Goal: Find specific page/section: Find specific page/section

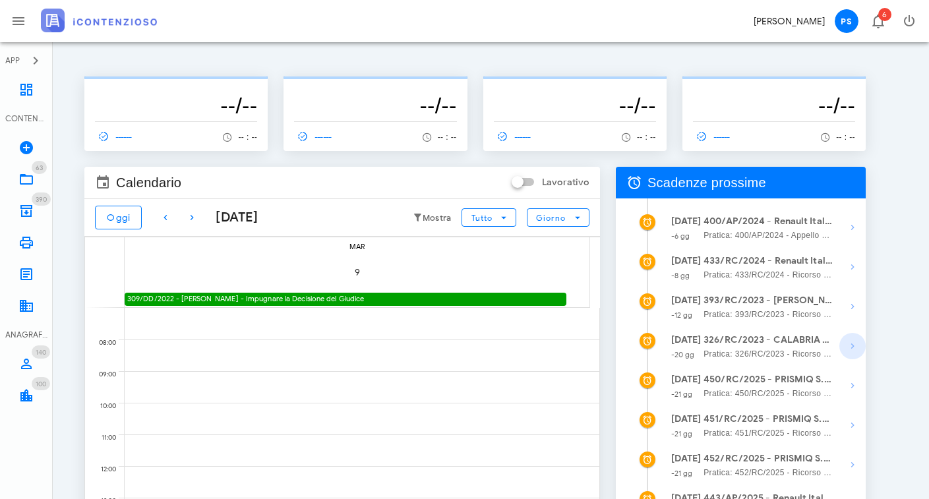
click at [850, 343] on icon "button" at bounding box center [853, 346] width 16 height 16
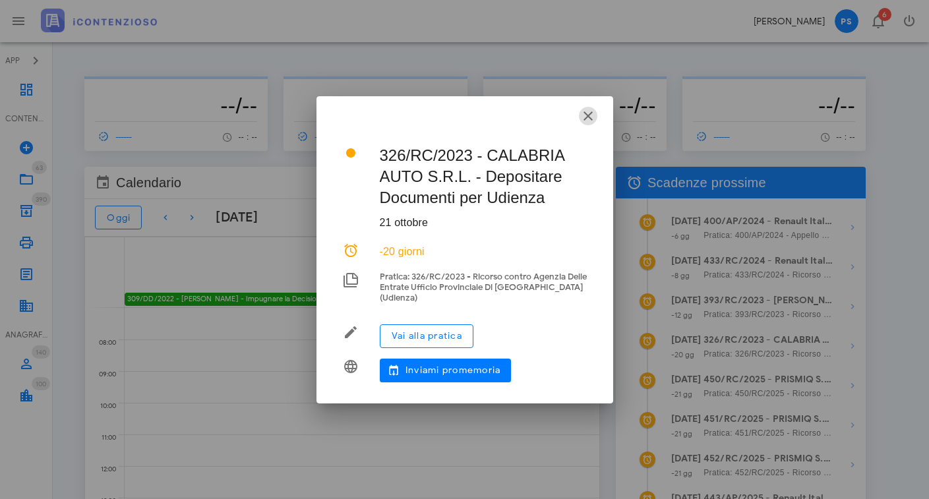
click at [592, 117] on icon "button" at bounding box center [588, 116] width 16 height 16
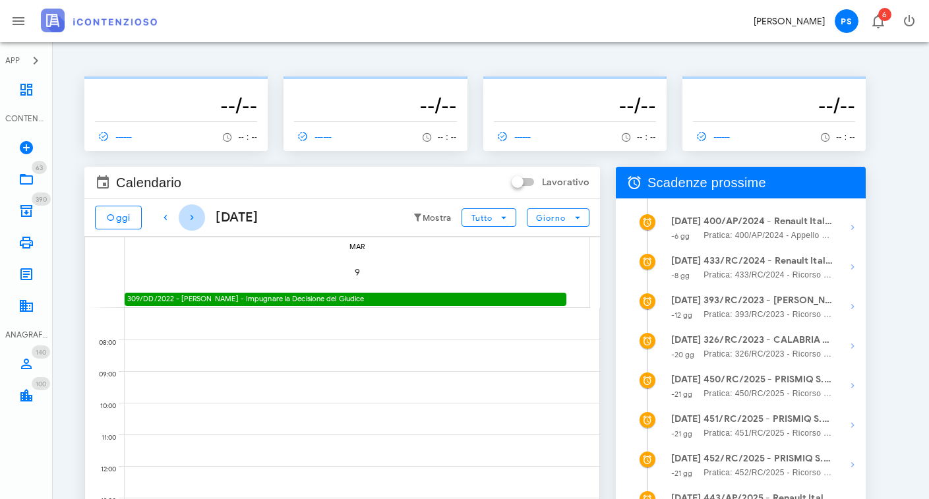
click at [193, 216] on icon "button" at bounding box center [192, 218] width 16 height 16
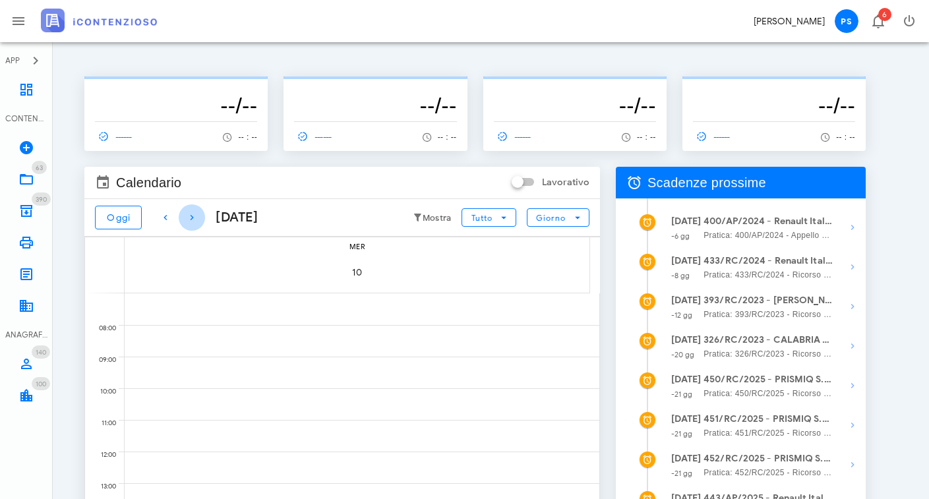
click at [193, 216] on icon "button" at bounding box center [192, 218] width 16 height 16
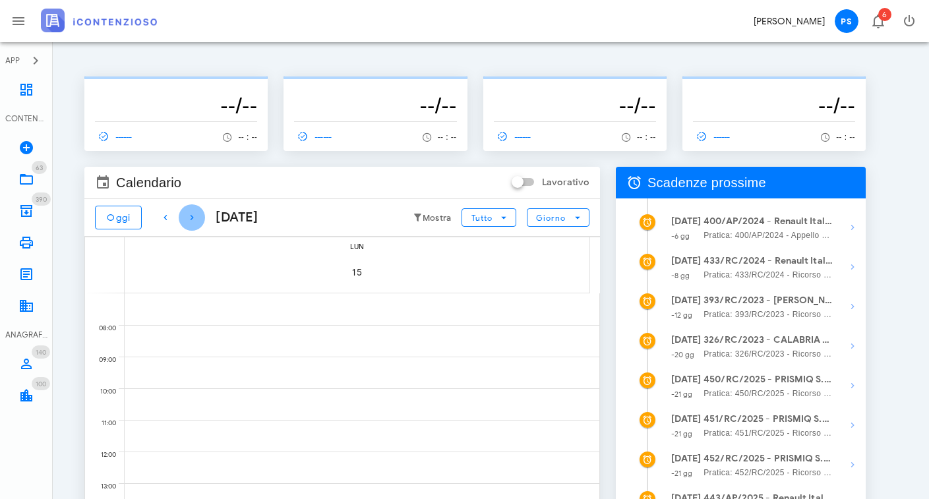
click at [193, 216] on icon "button" at bounding box center [192, 218] width 16 height 16
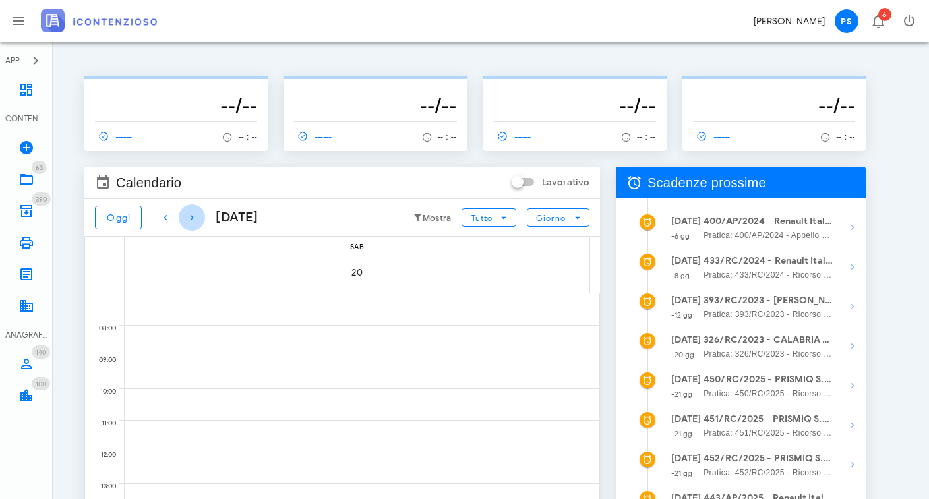
click at [193, 216] on icon "button" at bounding box center [192, 218] width 16 height 16
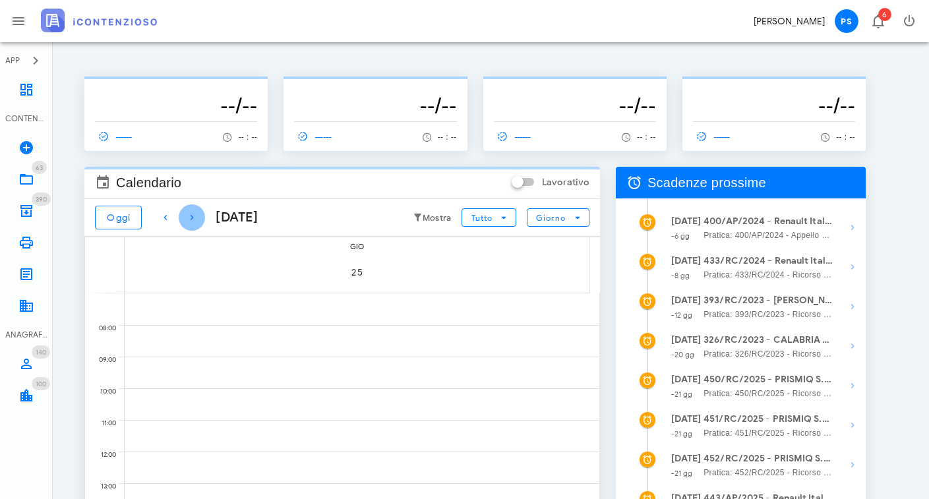
click at [193, 216] on icon "button" at bounding box center [192, 218] width 16 height 16
click at [167, 217] on icon "button" at bounding box center [166, 218] width 16 height 16
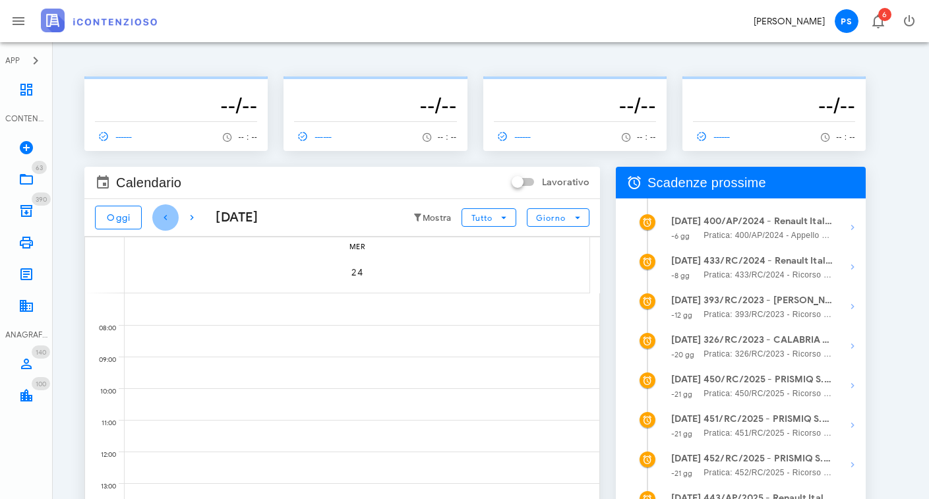
click at [167, 217] on icon "button" at bounding box center [166, 218] width 16 height 16
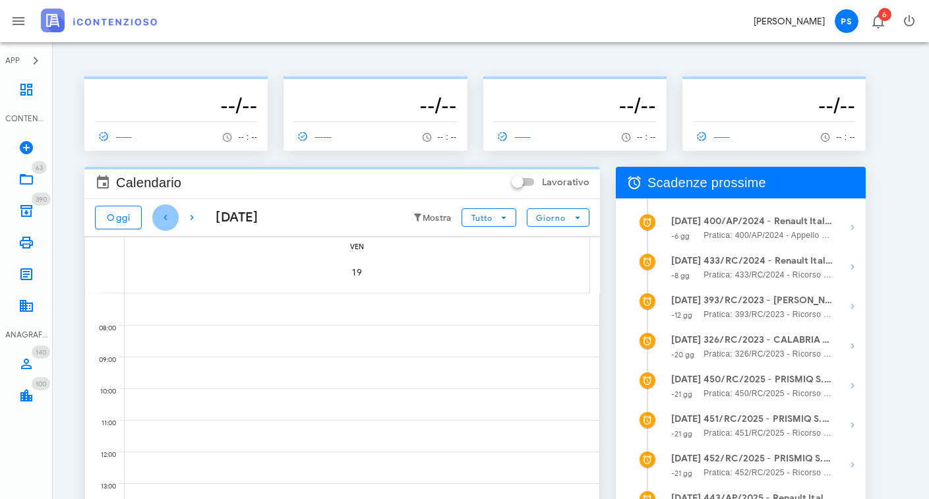
click at [167, 217] on icon "button" at bounding box center [166, 218] width 16 height 16
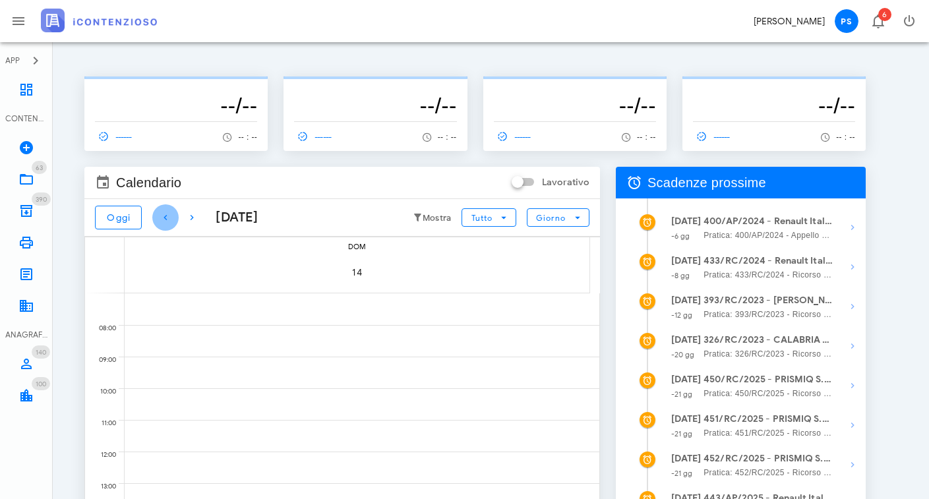
click at [167, 217] on icon "button" at bounding box center [166, 218] width 16 height 16
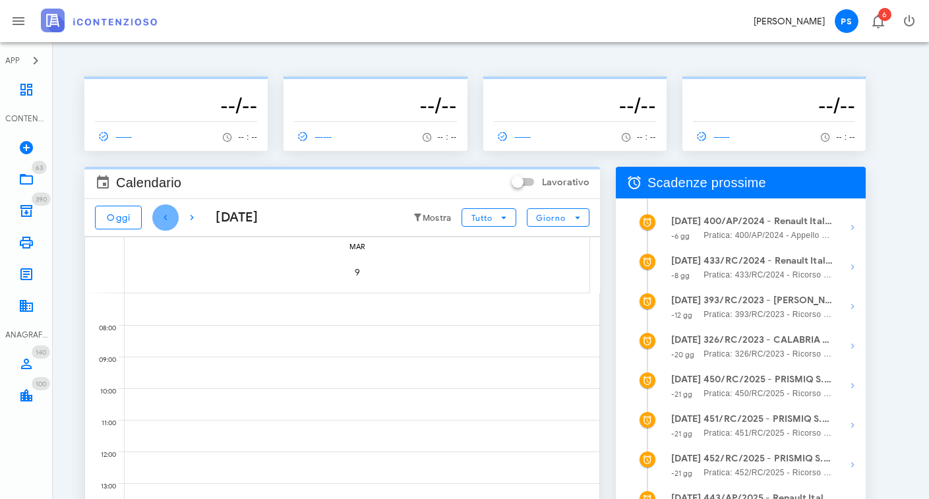
click at [167, 217] on icon "button" at bounding box center [166, 218] width 16 height 16
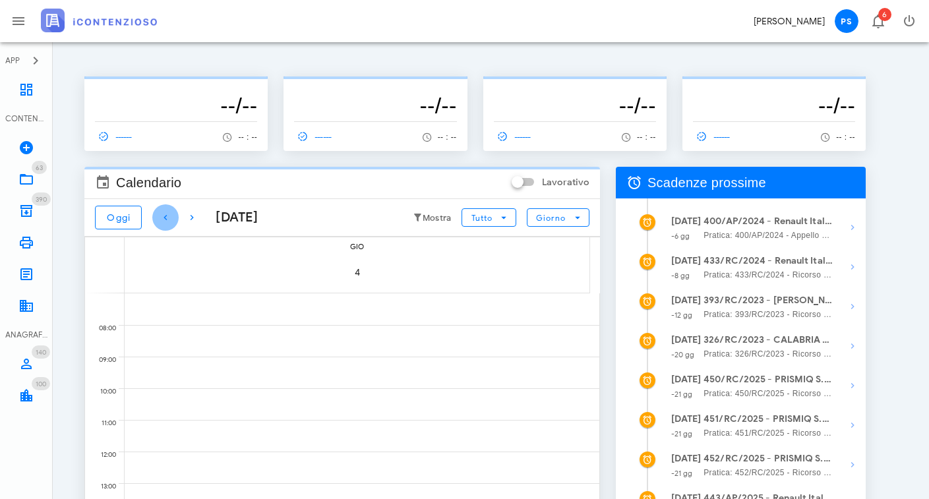
click at [167, 217] on icon "button" at bounding box center [166, 218] width 16 height 16
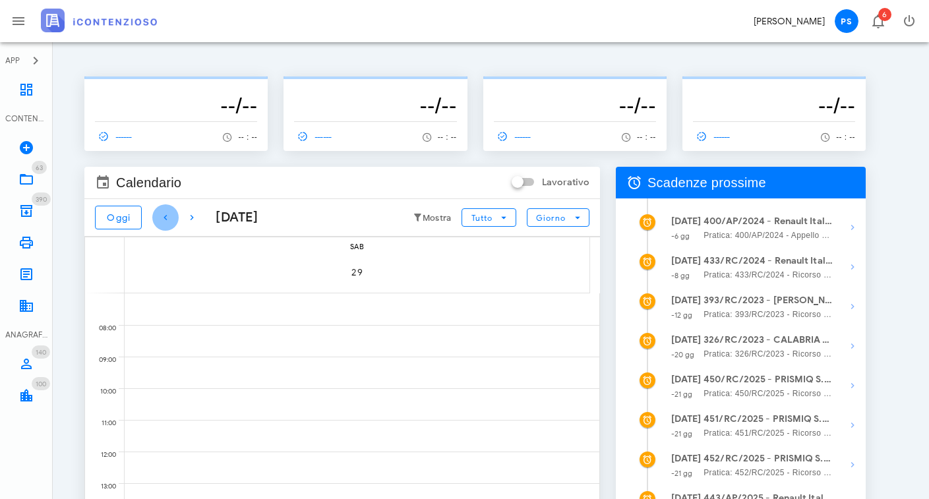
click at [167, 217] on icon "button" at bounding box center [166, 218] width 16 height 16
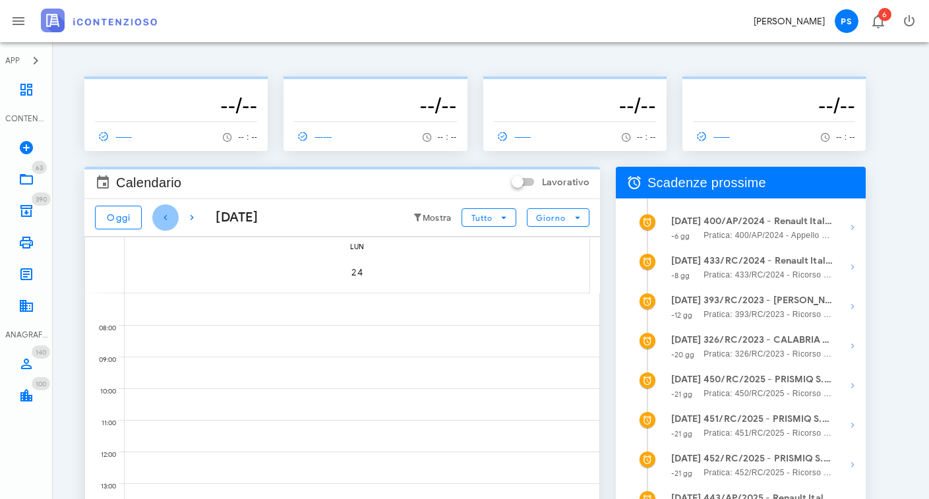
click at [167, 217] on icon "button" at bounding box center [166, 218] width 16 height 16
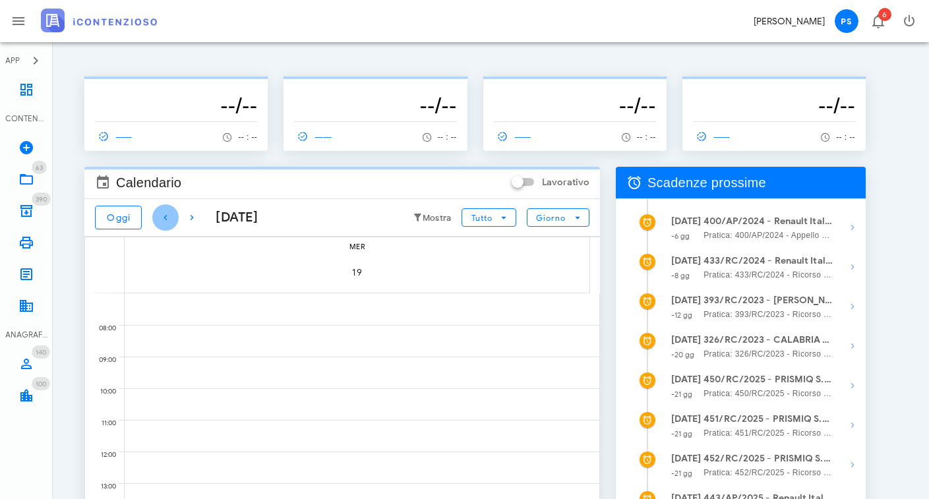
click at [167, 217] on icon "button" at bounding box center [166, 218] width 16 height 16
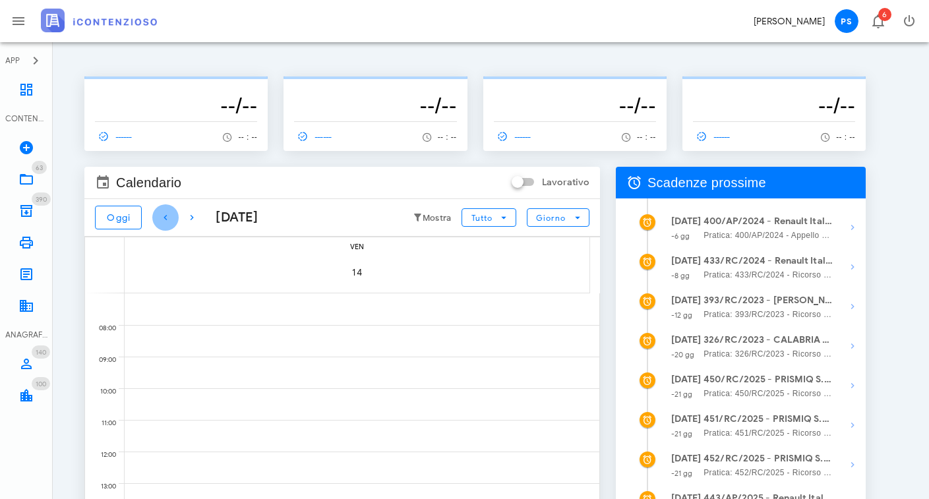
click at [167, 217] on icon "button" at bounding box center [166, 218] width 16 height 16
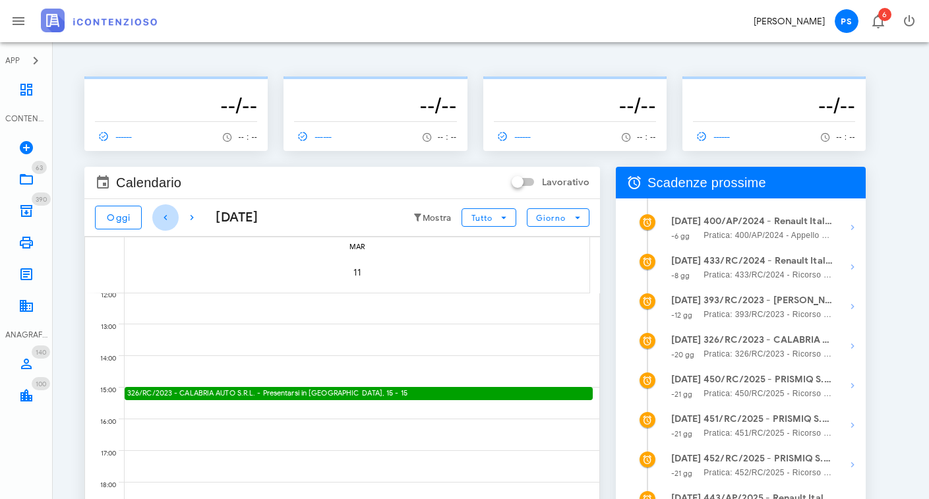
scroll to position [66, 0]
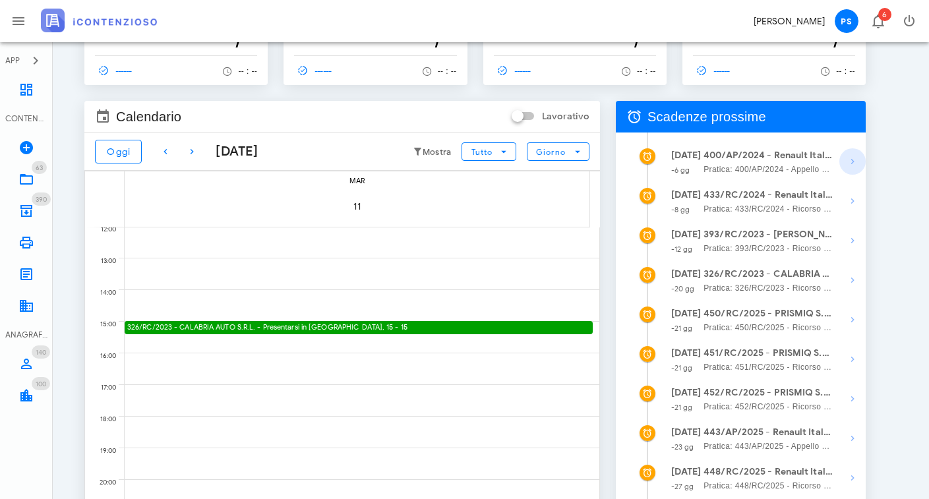
click at [850, 164] on icon "button" at bounding box center [853, 162] width 16 height 16
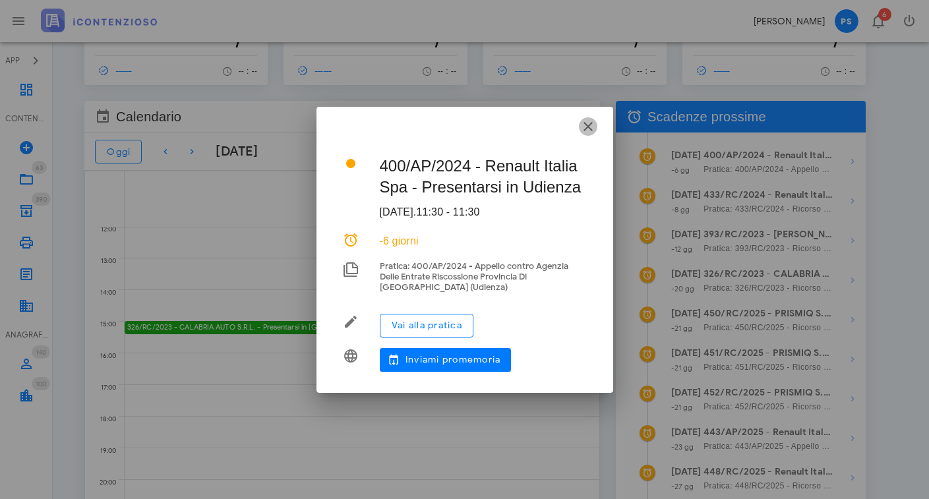
click at [587, 125] on icon "button" at bounding box center [588, 127] width 16 height 16
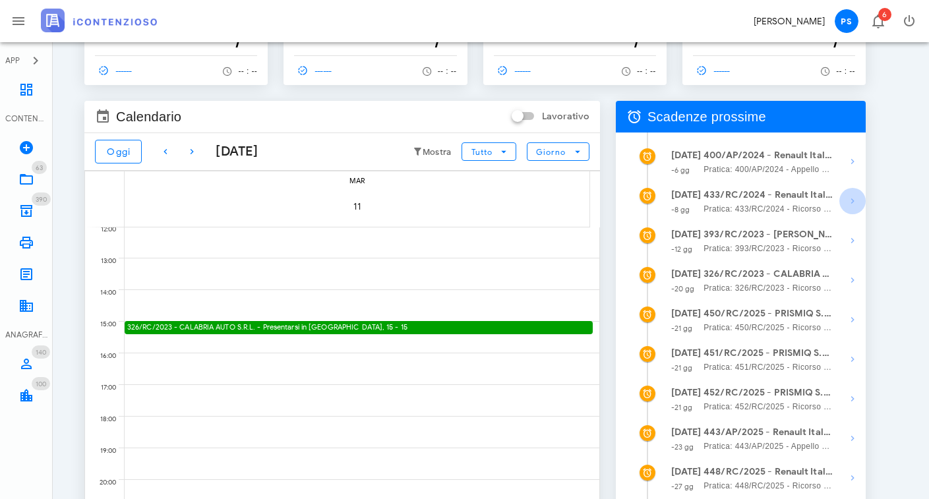
click at [853, 201] on icon "button" at bounding box center [853, 201] width 16 height 16
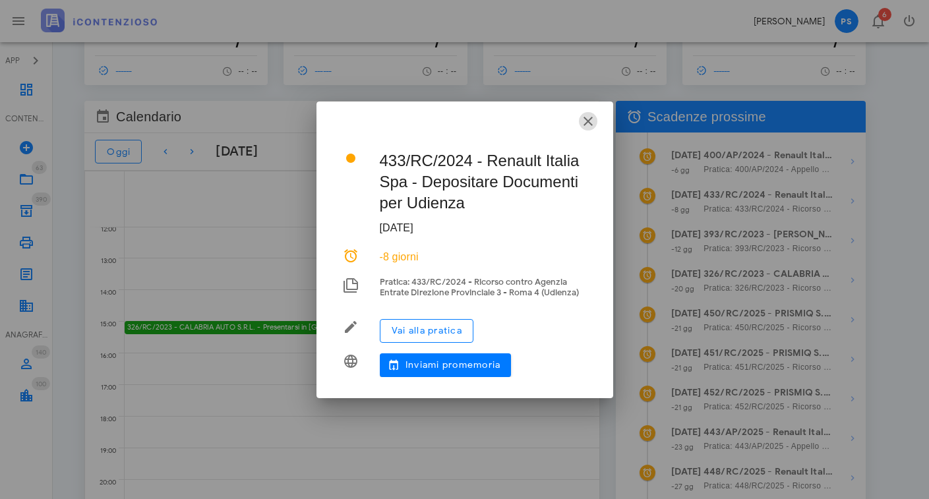
click at [586, 120] on icon "button" at bounding box center [588, 121] width 16 height 16
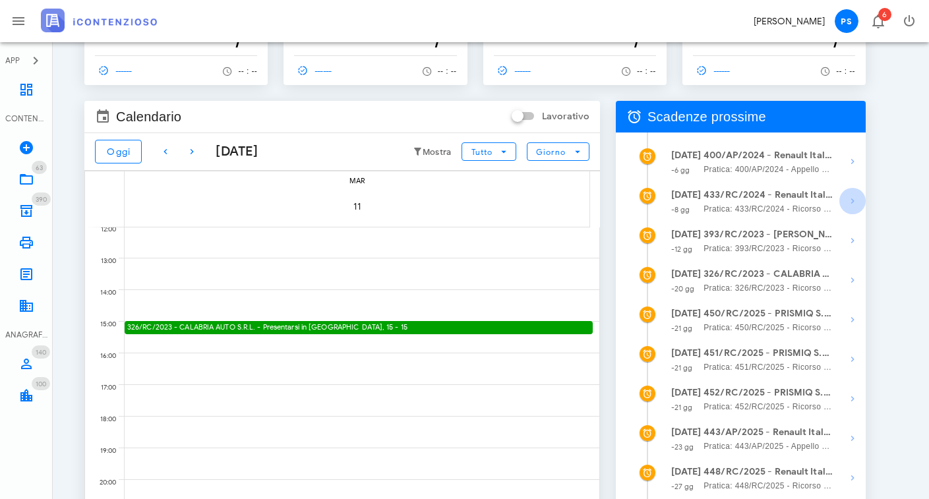
click at [850, 202] on icon "button" at bounding box center [853, 201] width 16 height 16
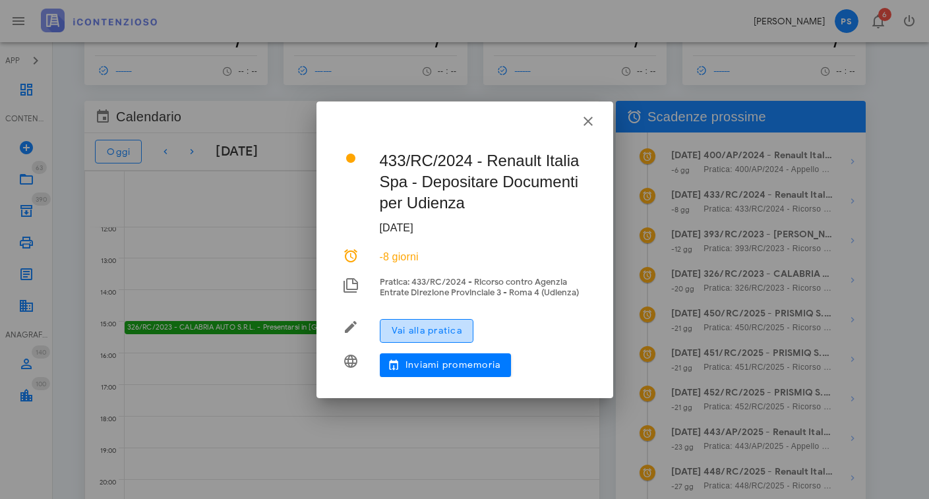
click at [435, 328] on span "Vai alla pratica" at bounding box center [426, 330] width 71 height 11
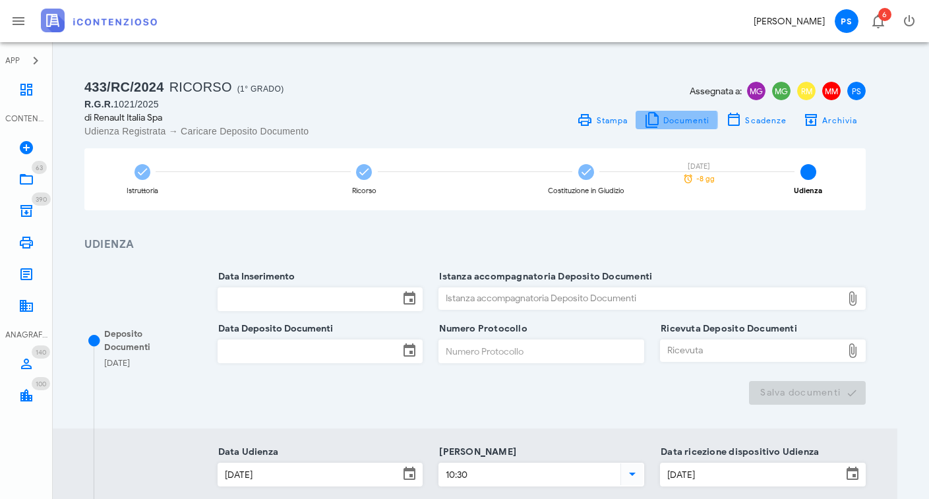
click at [698, 119] on span "Documenti" at bounding box center [686, 120] width 47 height 10
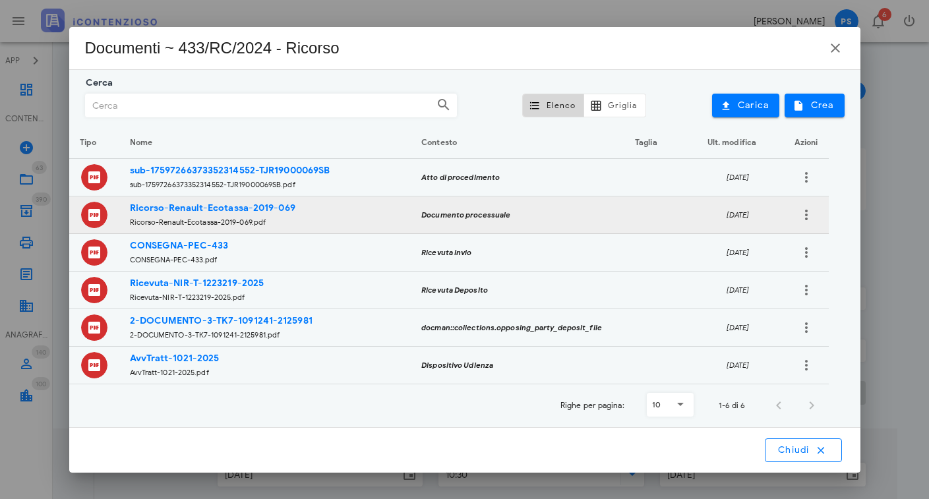
click at [199, 208] on strong "Ricorso-Renault-Ecotassa-2019-069" at bounding box center [213, 207] width 166 height 11
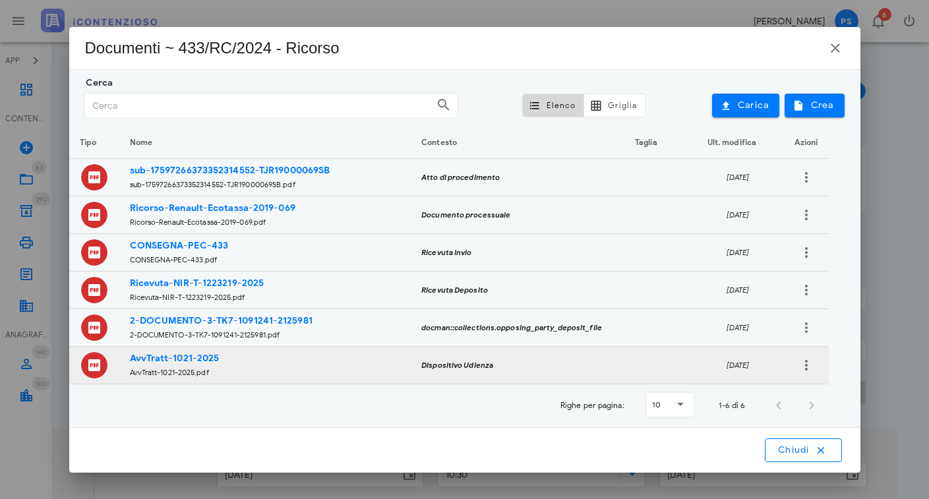
click at [183, 359] on strong "AvvTratt-1021-2025" at bounding box center [175, 358] width 90 height 11
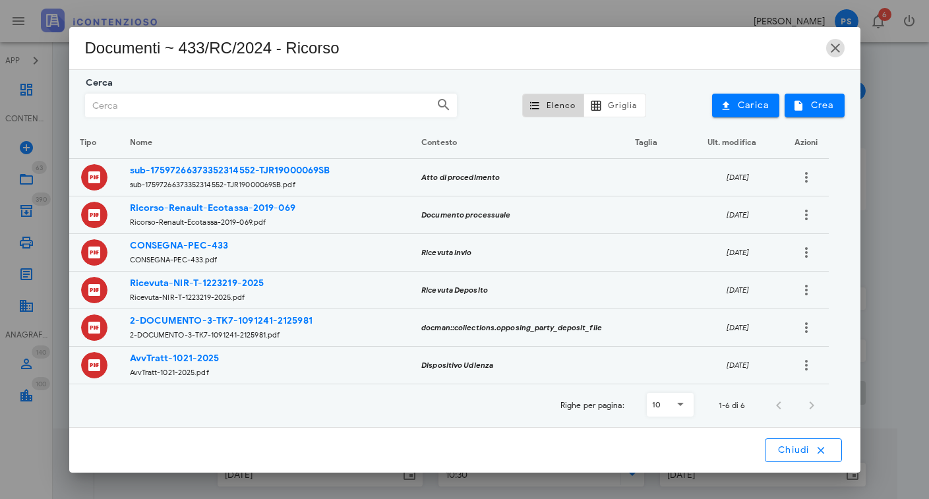
click at [834, 49] on icon "button" at bounding box center [836, 48] width 16 height 16
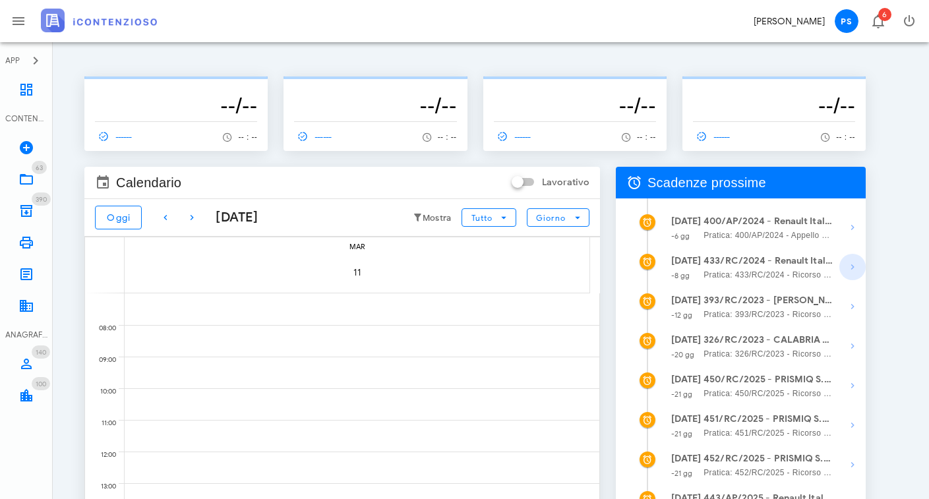
click at [851, 268] on icon "button" at bounding box center [853, 267] width 16 height 16
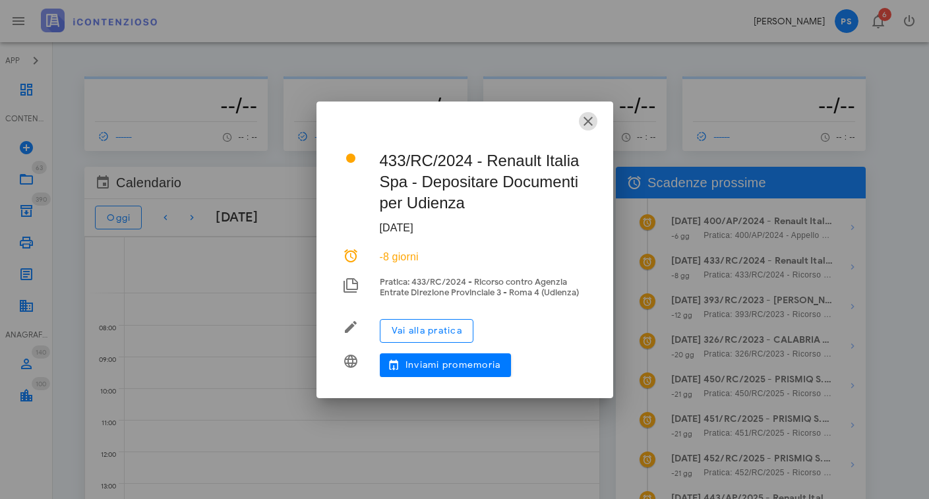
click at [586, 121] on icon "button" at bounding box center [588, 121] width 16 height 16
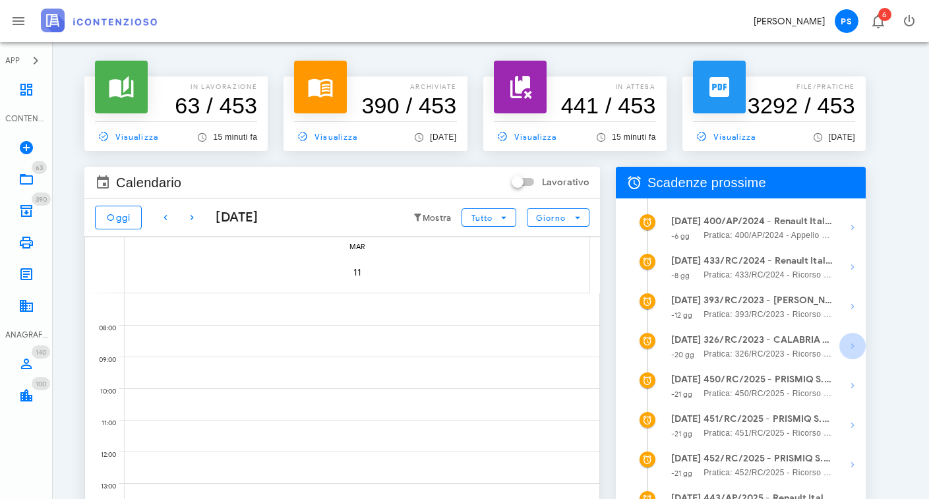
click at [854, 346] on icon "button" at bounding box center [853, 346] width 16 height 16
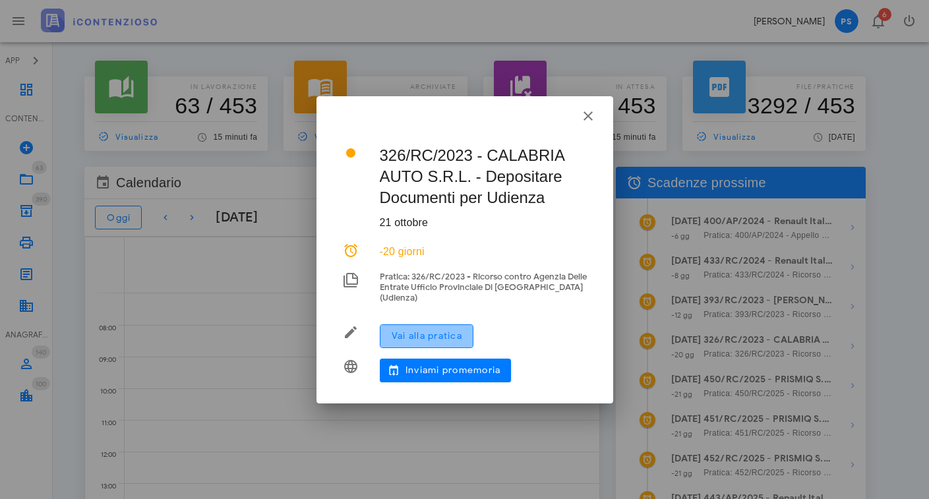
click at [427, 337] on span "Vai alla pratica" at bounding box center [426, 335] width 71 height 11
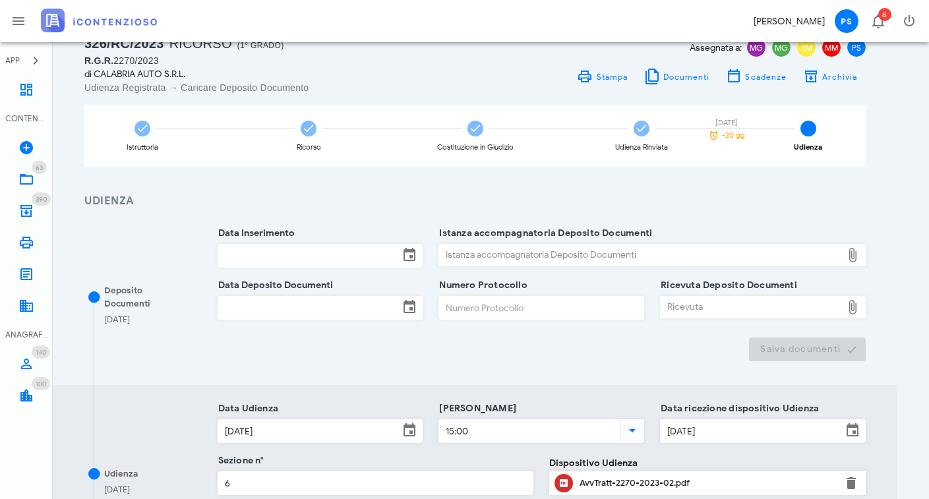
scroll to position [66, 0]
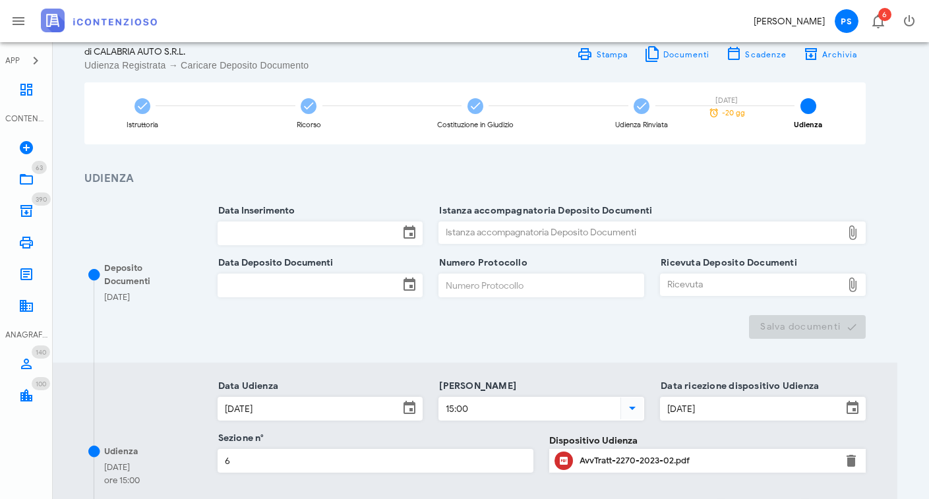
click at [642, 461] on div "AvvTratt-2270-2023-02.pdf" at bounding box center [708, 461] width 256 height 11
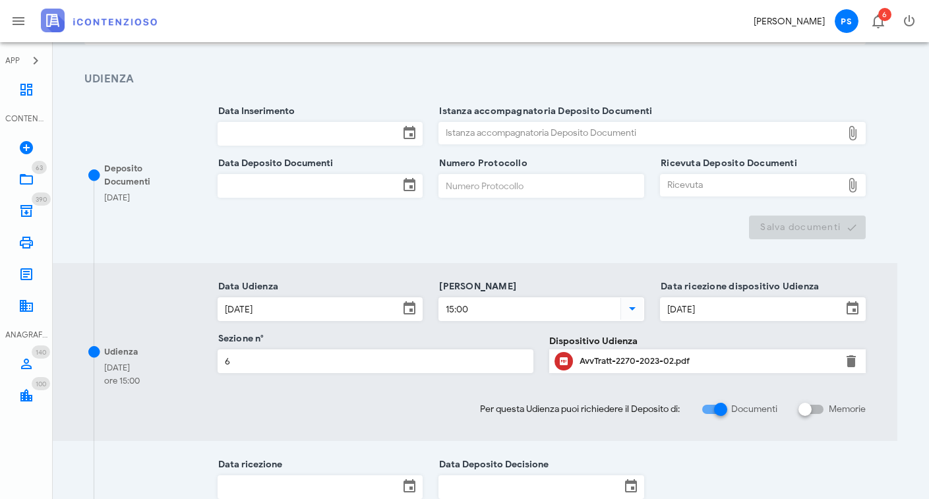
scroll to position [198, 0]
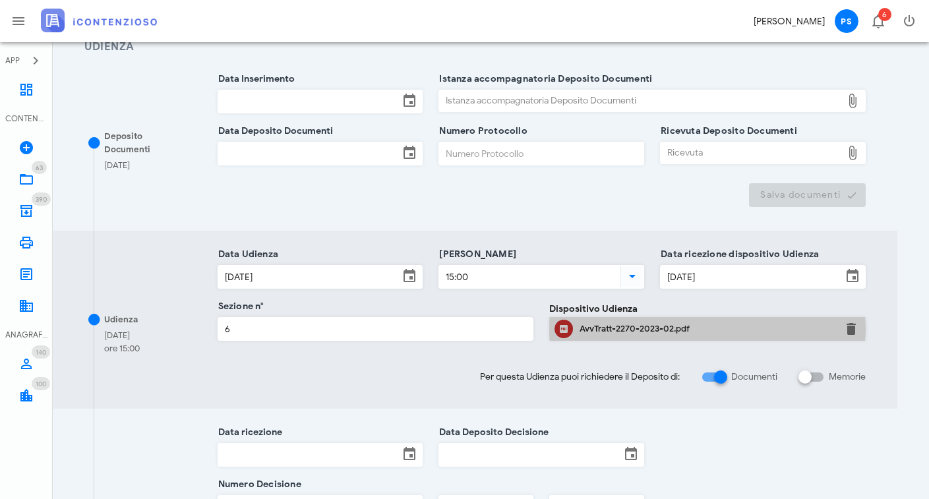
click at [634, 330] on div "AvvTratt-2270-2023-02.pdf" at bounding box center [708, 329] width 256 height 11
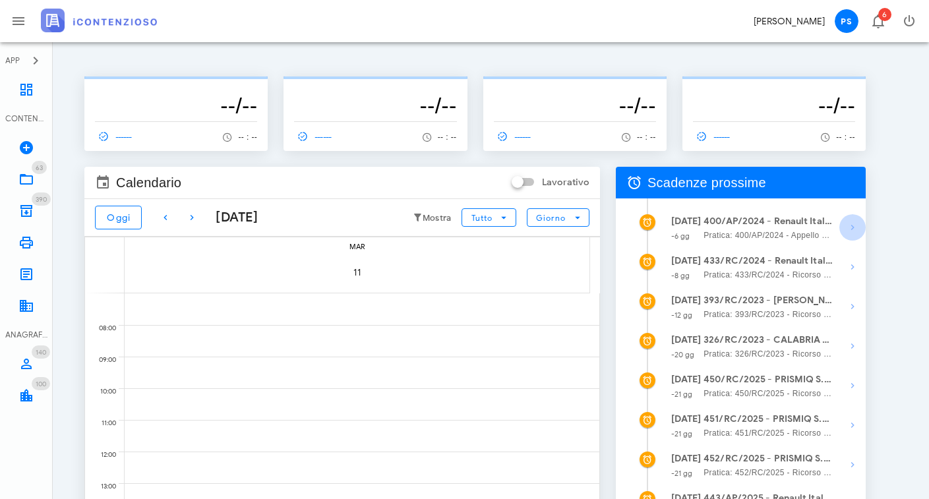
click at [853, 228] on icon "button" at bounding box center [853, 228] width 16 height 16
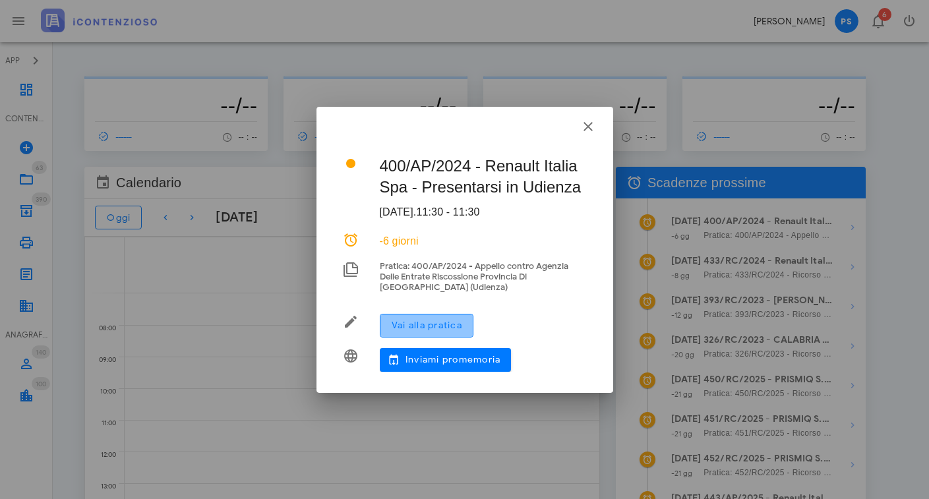
click at [417, 329] on span "Vai alla pratica" at bounding box center [426, 325] width 71 height 11
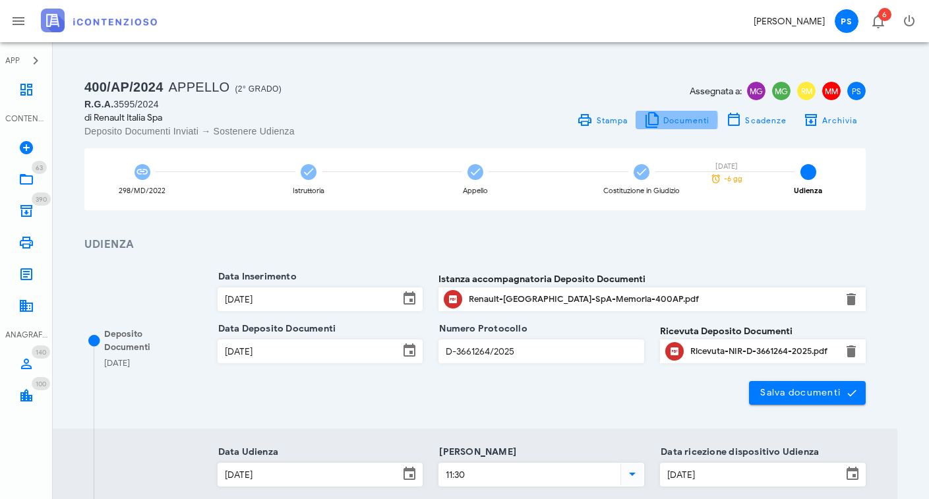
click at [671, 118] on span "Documenti" at bounding box center [686, 120] width 47 height 10
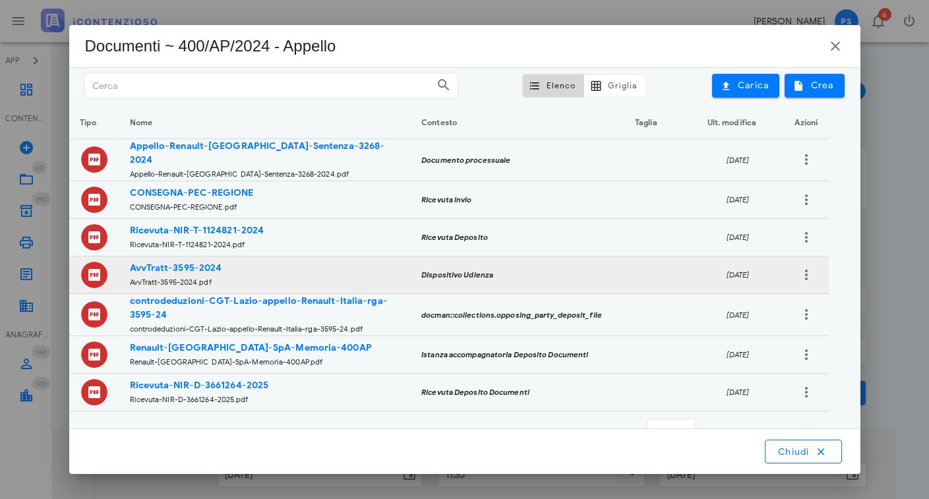
scroll to position [87, 0]
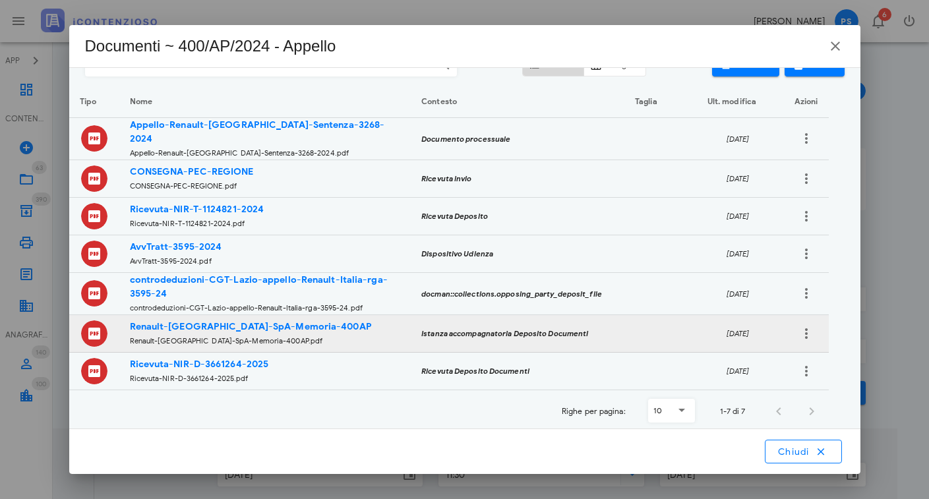
click at [259, 325] on strong "Renault-[GEOGRAPHIC_DATA]-SpA-Memoria-400AP" at bounding box center [251, 326] width 242 height 11
